Goal: Transaction & Acquisition: Obtain resource

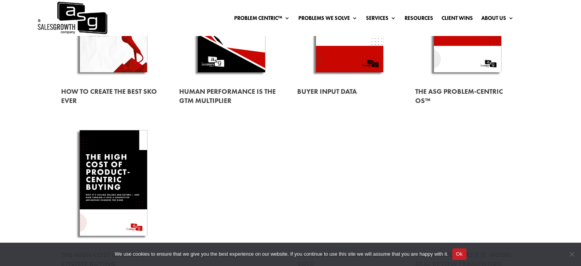
scroll to position [159, 0]
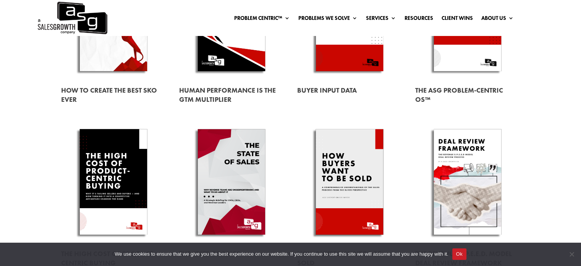
click at [243, 180] on link at bounding box center [231, 182] width 105 height 119
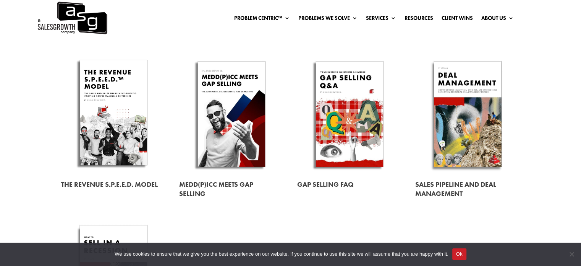
scroll to position [393, 0]
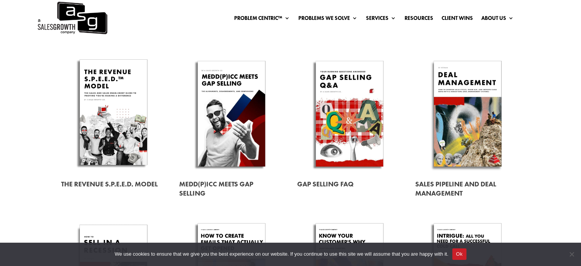
click at [200, 120] on link at bounding box center [231, 113] width 105 height 119
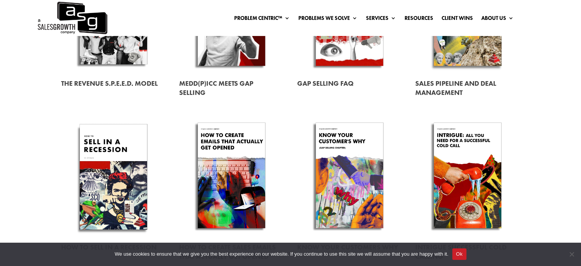
scroll to position [493, 0]
click at [160, 119] on link at bounding box center [113, 176] width 105 height 119
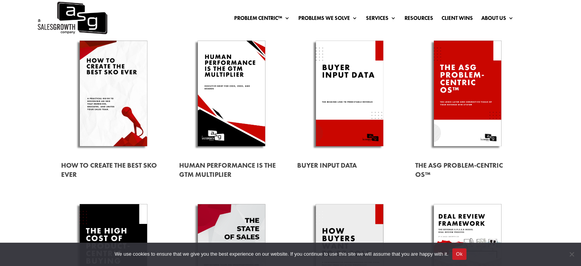
scroll to position [78, 0]
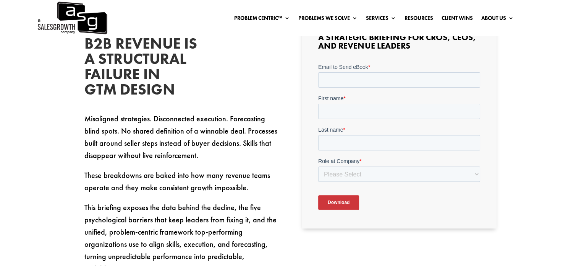
scroll to position [221, 0]
click at [374, 80] on input "Email to Send eBook *" at bounding box center [399, 79] width 162 height 15
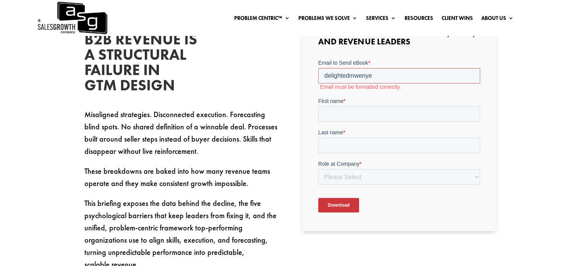
scroll to position [233, 0]
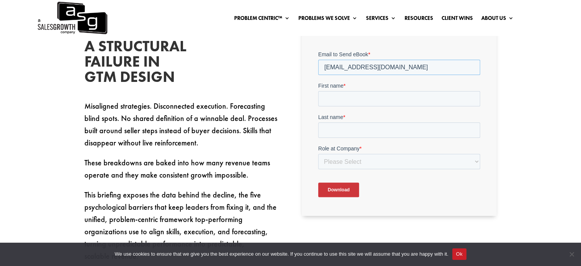
type input "delight.mwenye@nyaradzo.co.zw"
click at [361, 102] on input "First name *" at bounding box center [399, 98] width 162 height 15
type input "Delight"
click at [335, 136] on input "Last name *" at bounding box center [399, 129] width 162 height 15
type input "Mwenye"
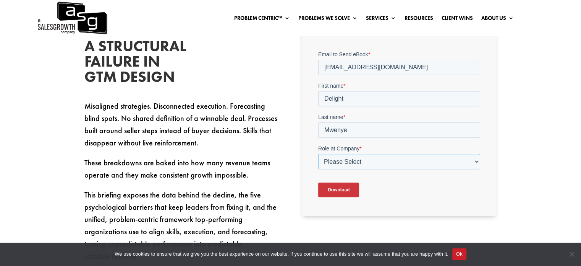
click at [333, 160] on select "Please Select C-Level (CRO, CSO, etc) Senior Leadership (VP of Sales, VP of Ena…" at bounding box center [399, 161] width 162 height 15
click at [318, 154] on select "Please Select C-Level (CRO, CSO, etc) Senior Leadership (VP of Sales, VP of Ena…" at bounding box center [399, 161] width 162 height 15
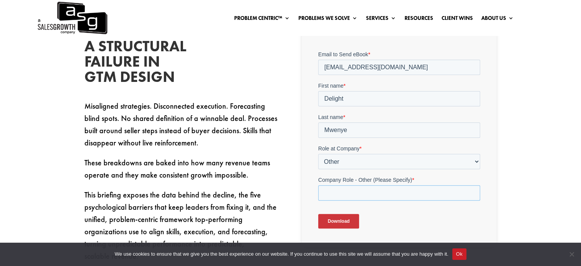
click at [350, 197] on input "Company Role - Other (Please Specify) *" at bounding box center [399, 192] width 162 height 15
click at [351, 164] on select "Please Select C-Level (CRO, CSO, etc) Senior Leadership (VP of Sales, VP of Ena…" at bounding box center [399, 161] width 162 height 15
select select "Individual Contributor (AE, SDR, CSM, etc)"
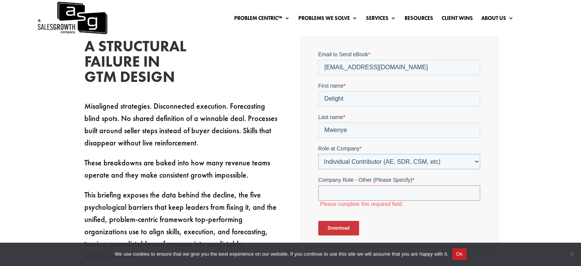
click at [318, 154] on select "Please Select C-Level (CRO, CSO, etc) Senior Leadership (VP of Sales, VP of Ena…" at bounding box center [399, 161] width 162 height 15
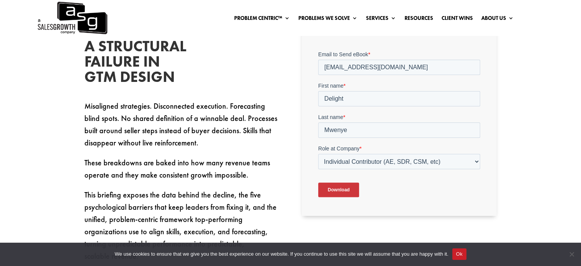
click at [344, 190] on input "Download" at bounding box center [338, 189] width 41 height 15
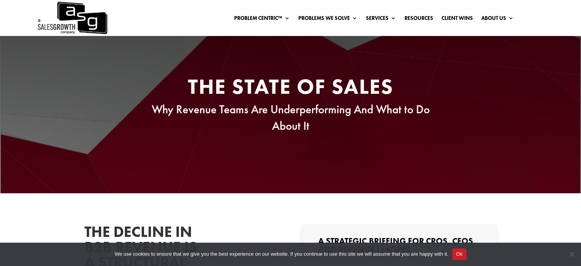
scroll to position [0, 0]
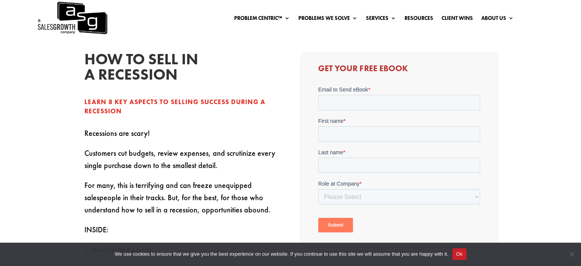
scroll to position [187, 0]
